Goal: Information Seeking & Learning: Learn about a topic

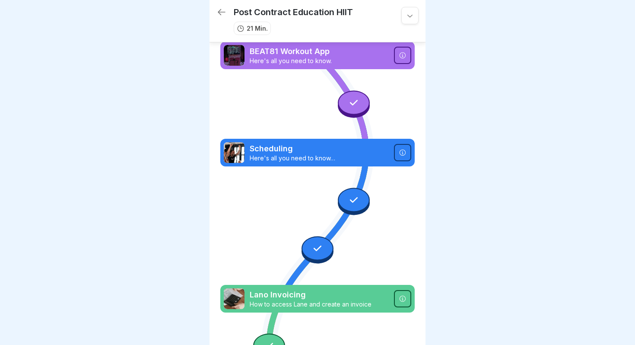
click at [274, 300] on p "Lano Invoicing" at bounding box center [319, 294] width 139 height 11
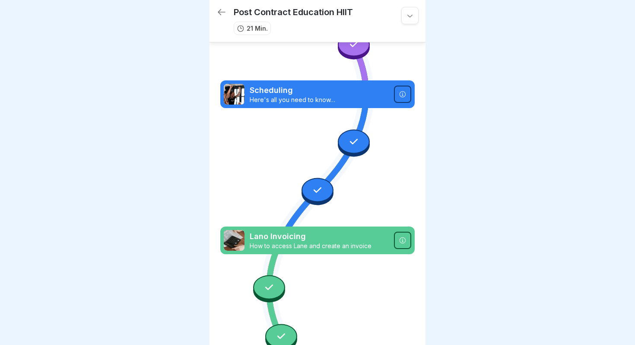
scroll to position [60, 0]
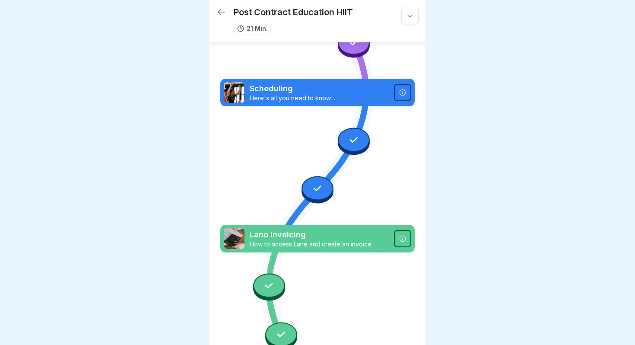
click at [270, 288] on icon at bounding box center [269, 285] width 11 height 11
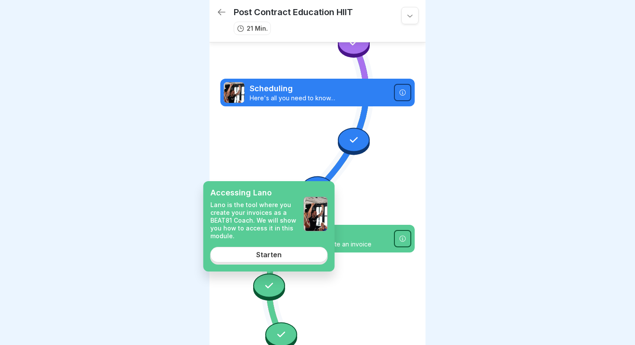
click at [276, 254] on div "Starten" at bounding box center [269, 255] width 26 height 8
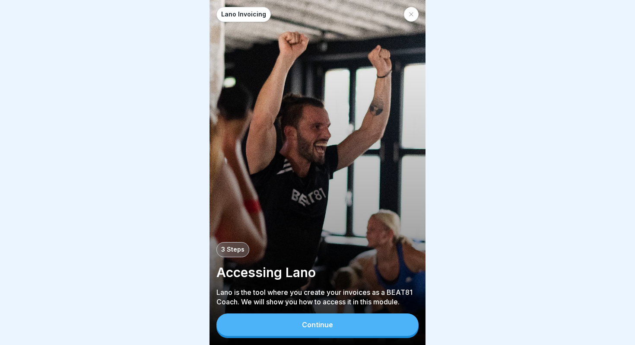
click at [320, 325] on div "Continue" at bounding box center [317, 325] width 31 height 8
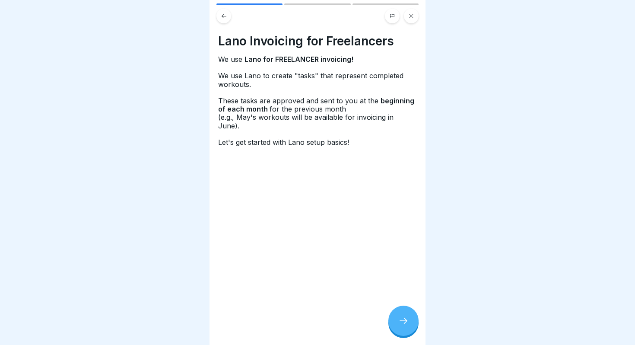
click at [399, 325] on icon at bounding box center [404, 321] width 10 height 10
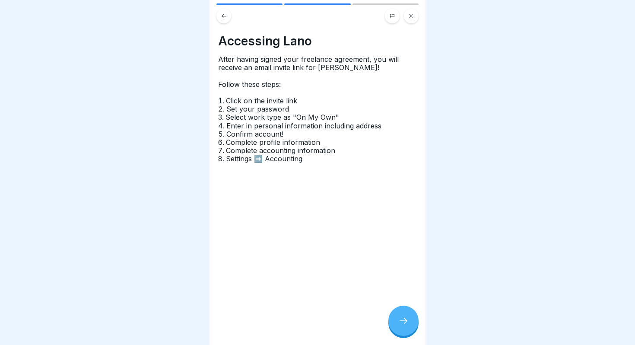
click at [399, 316] on div at bounding box center [404, 321] width 30 height 30
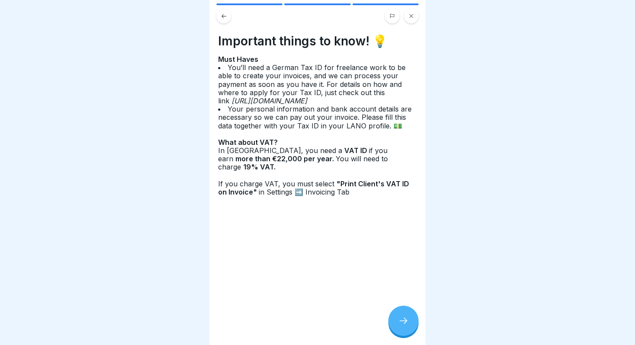
click at [405, 319] on icon at bounding box center [404, 321] width 10 height 10
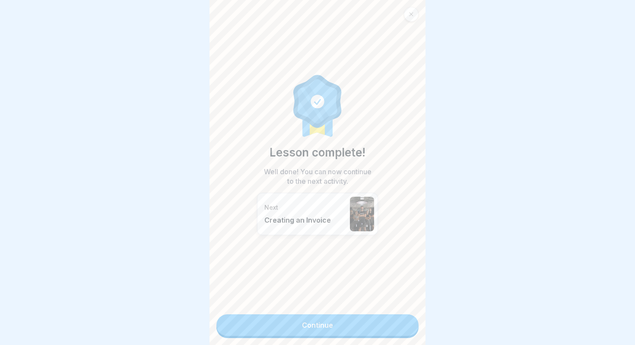
click at [360, 325] on link "Continue" at bounding box center [318, 325] width 202 height 22
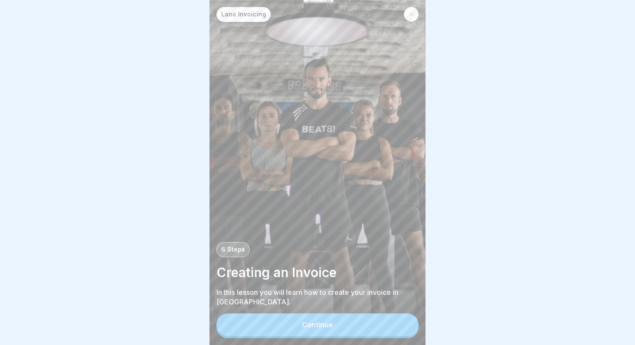
click at [360, 325] on button "Continue" at bounding box center [318, 324] width 202 height 22
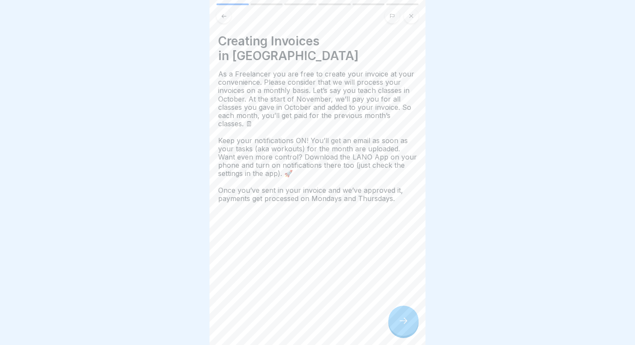
click at [402, 321] on icon at bounding box center [404, 321] width 10 height 10
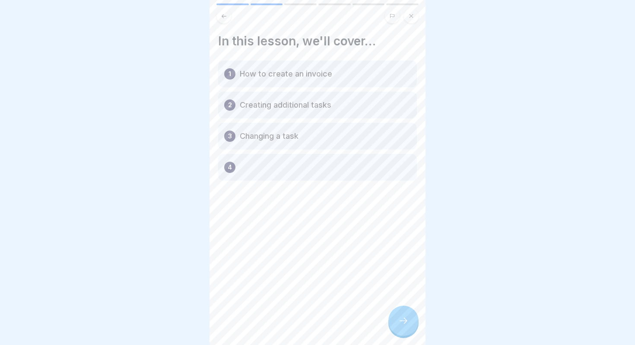
click at [402, 321] on icon at bounding box center [404, 321] width 10 height 10
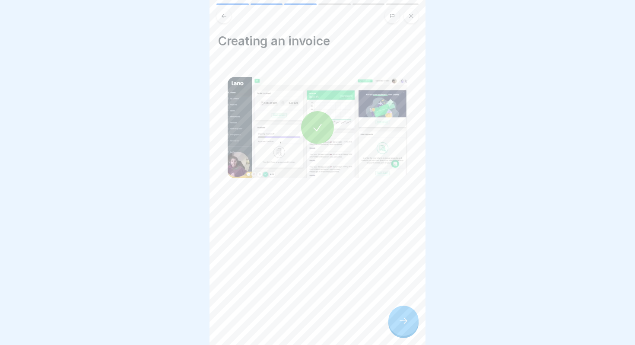
click at [312, 127] on icon at bounding box center [318, 127] width 12 height 12
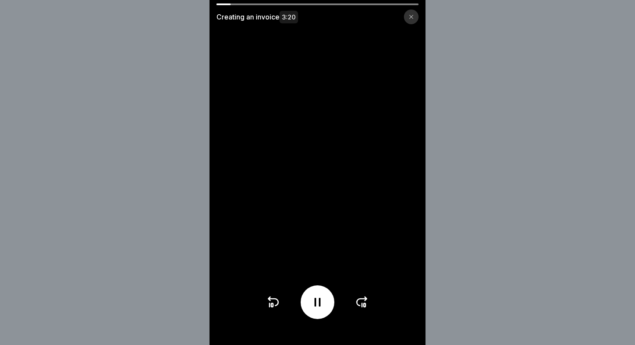
click at [317, 303] on icon at bounding box center [318, 302] width 14 height 14
click at [316, 297] on icon at bounding box center [318, 302] width 14 height 14
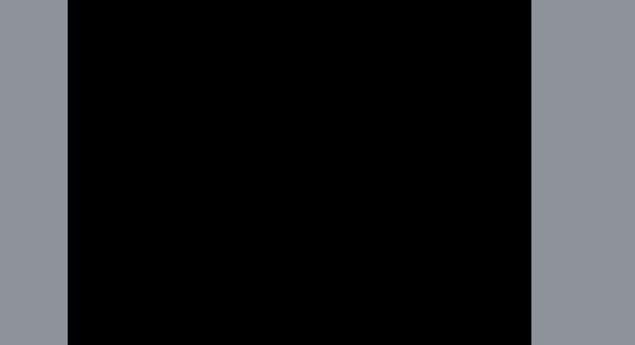
click at [289, 188] on video at bounding box center [318, 172] width 216 height 345
click at [330, 171] on video at bounding box center [318, 172] width 216 height 345
click at [295, 204] on video at bounding box center [318, 172] width 216 height 345
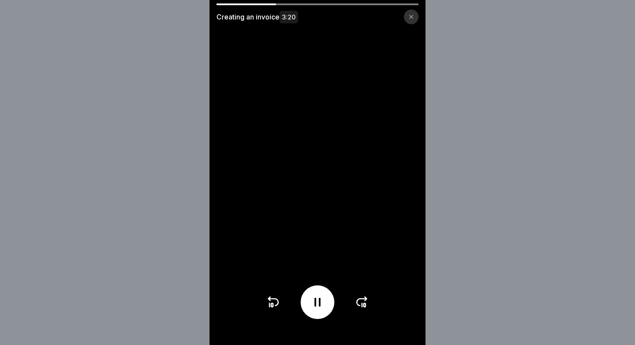
click at [315, 296] on icon at bounding box center [318, 302] width 14 height 14
click at [321, 299] on icon at bounding box center [318, 302] width 14 height 14
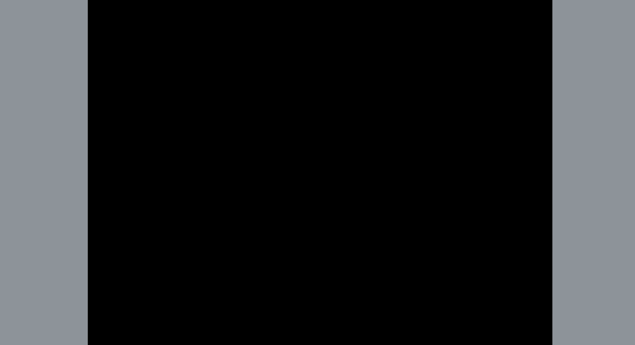
click at [294, 168] on video at bounding box center [318, 172] width 216 height 345
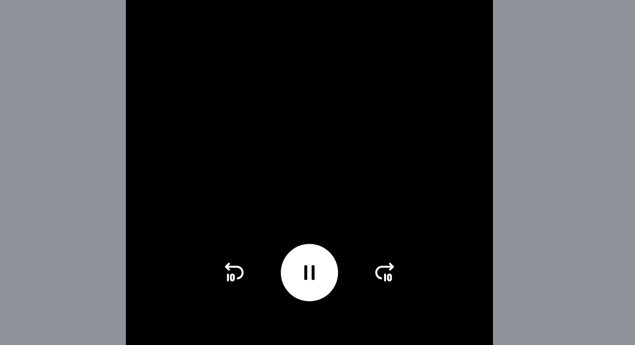
click at [321, 302] on icon at bounding box center [318, 302] width 14 height 14
